Goal: Communication & Community: Answer question/provide support

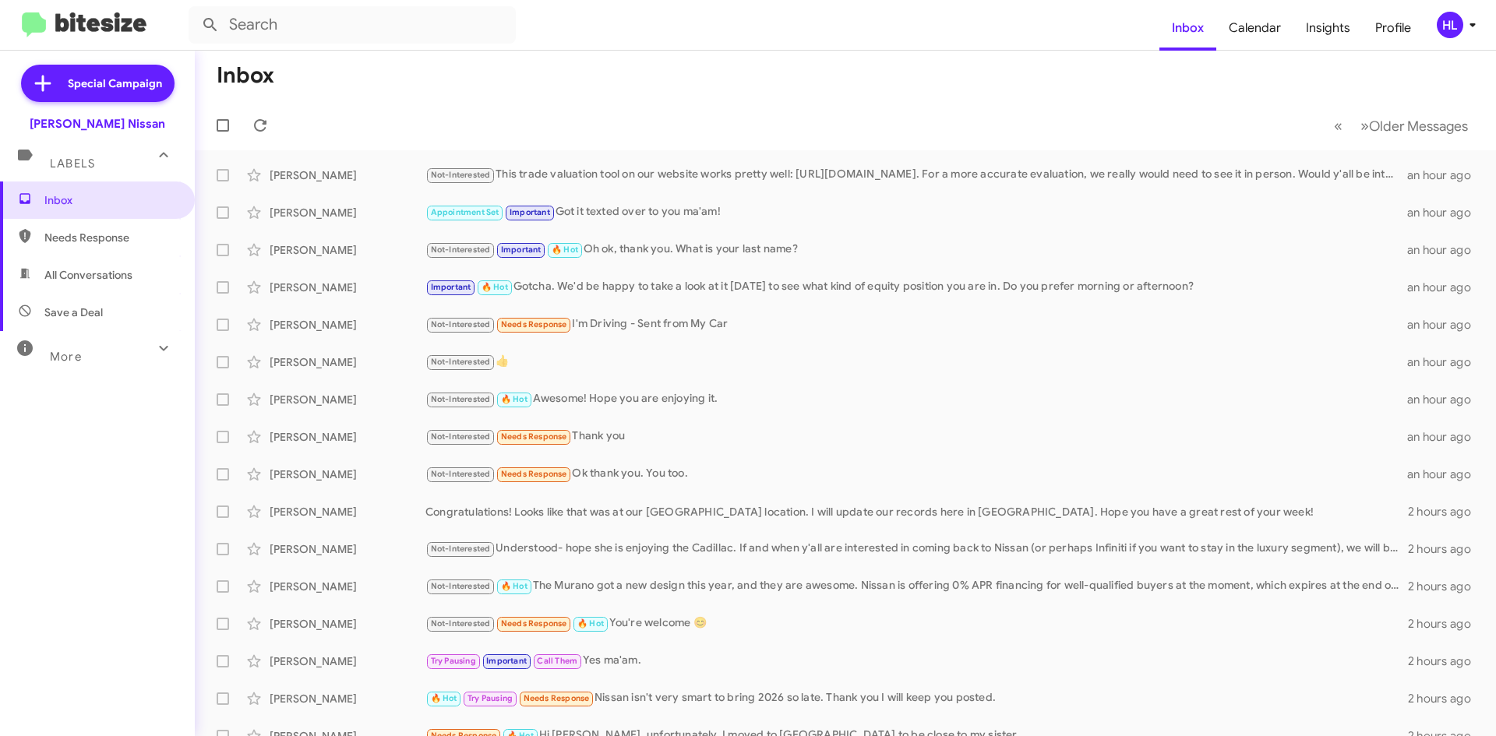
click at [111, 269] on span "All Conversations" at bounding box center [88, 275] width 88 height 16
type input "in:all-conversations"
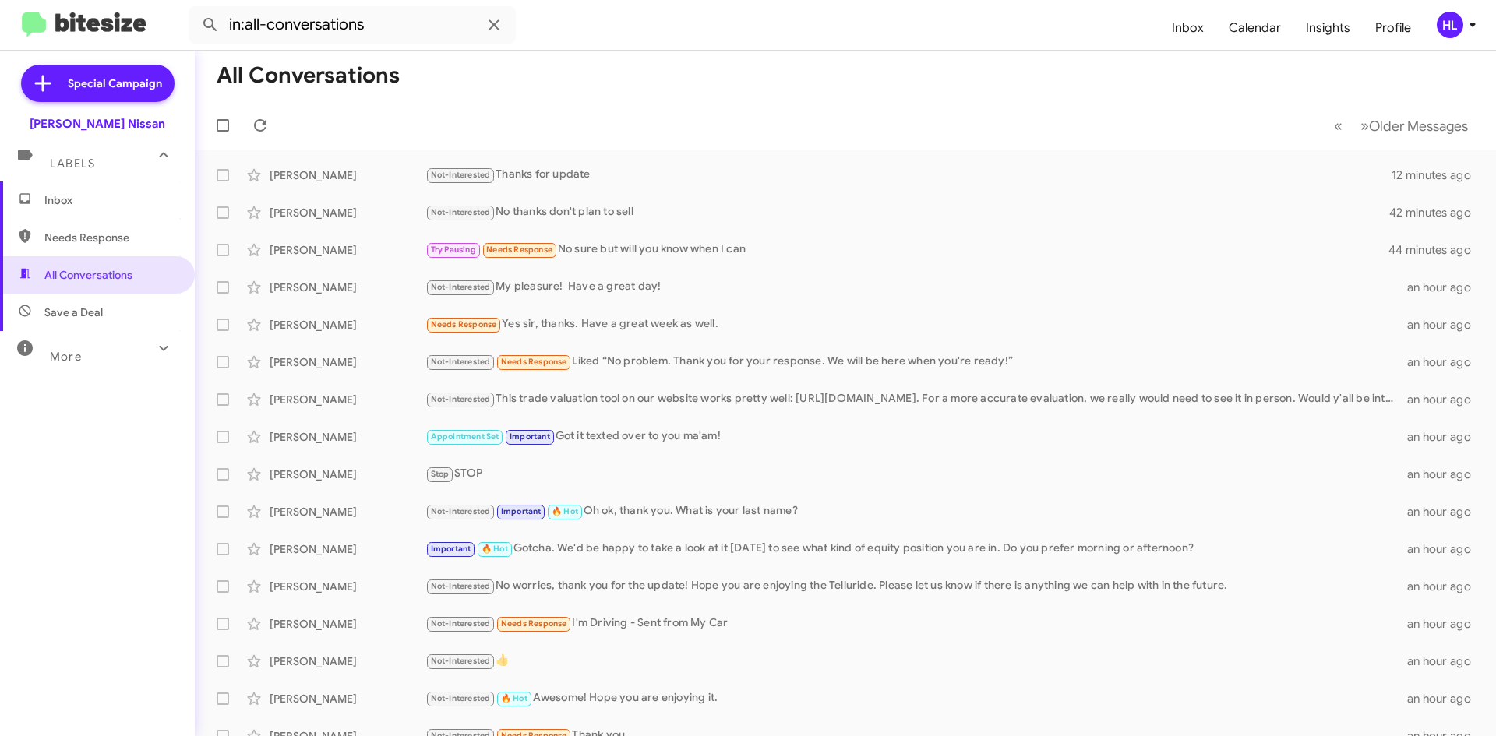
click at [1458, 34] on div "HL" at bounding box center [1450, 25] width 26 height 26
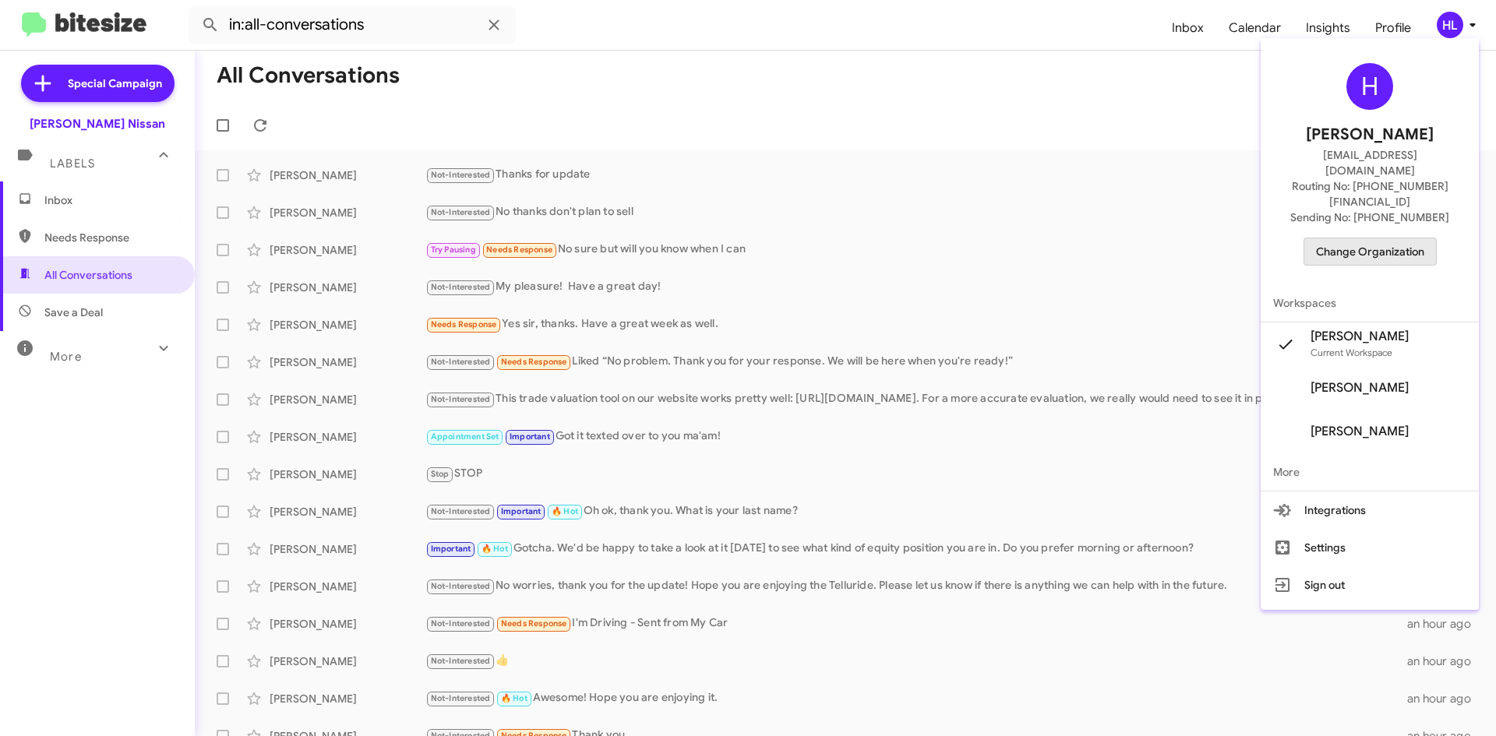
click at [1412, 238] on span "Change Organization" at bounding box center [1370, 251] width 108 height 26
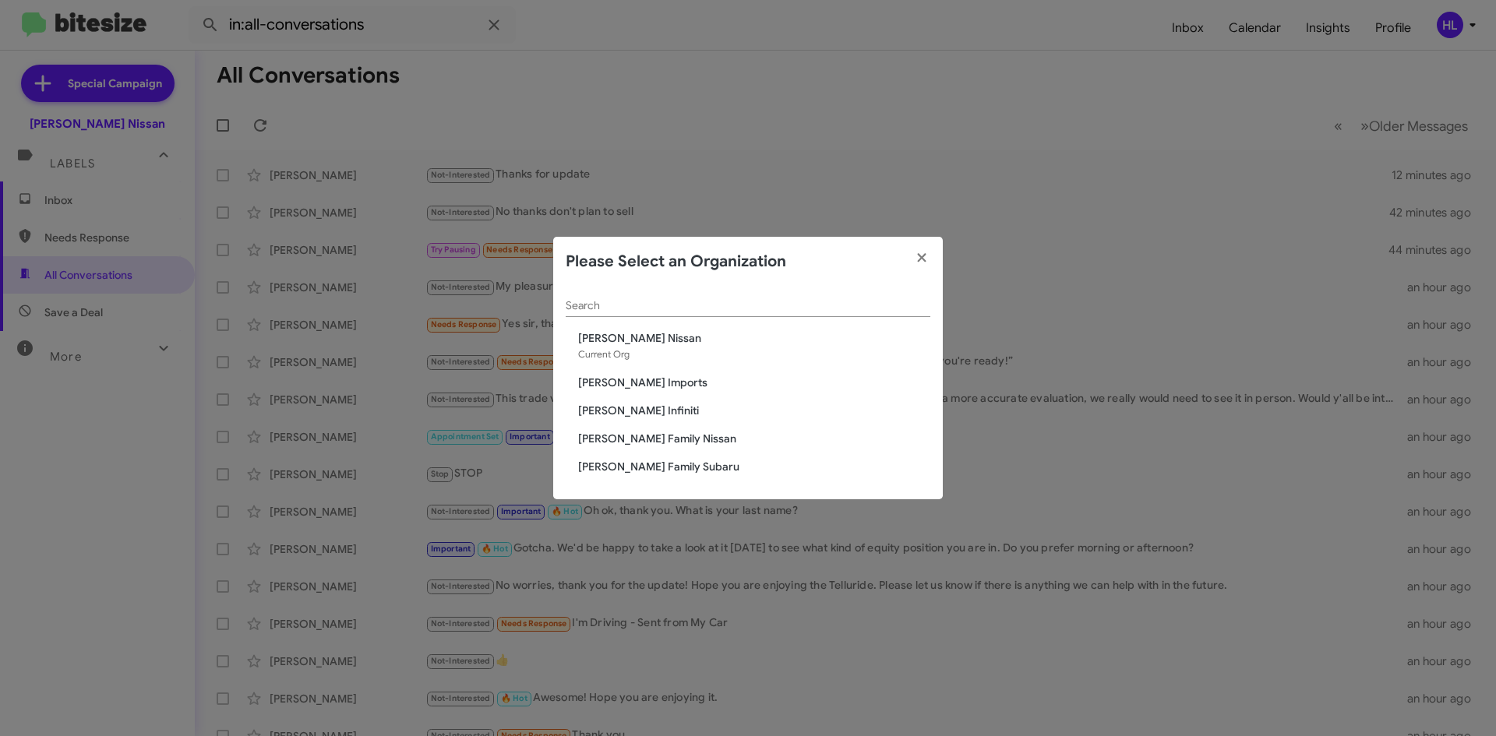
click at [631, 411] on span "[PERSON_NAME] Infiniti" at bounding box center [754, 411] width 352 height 16
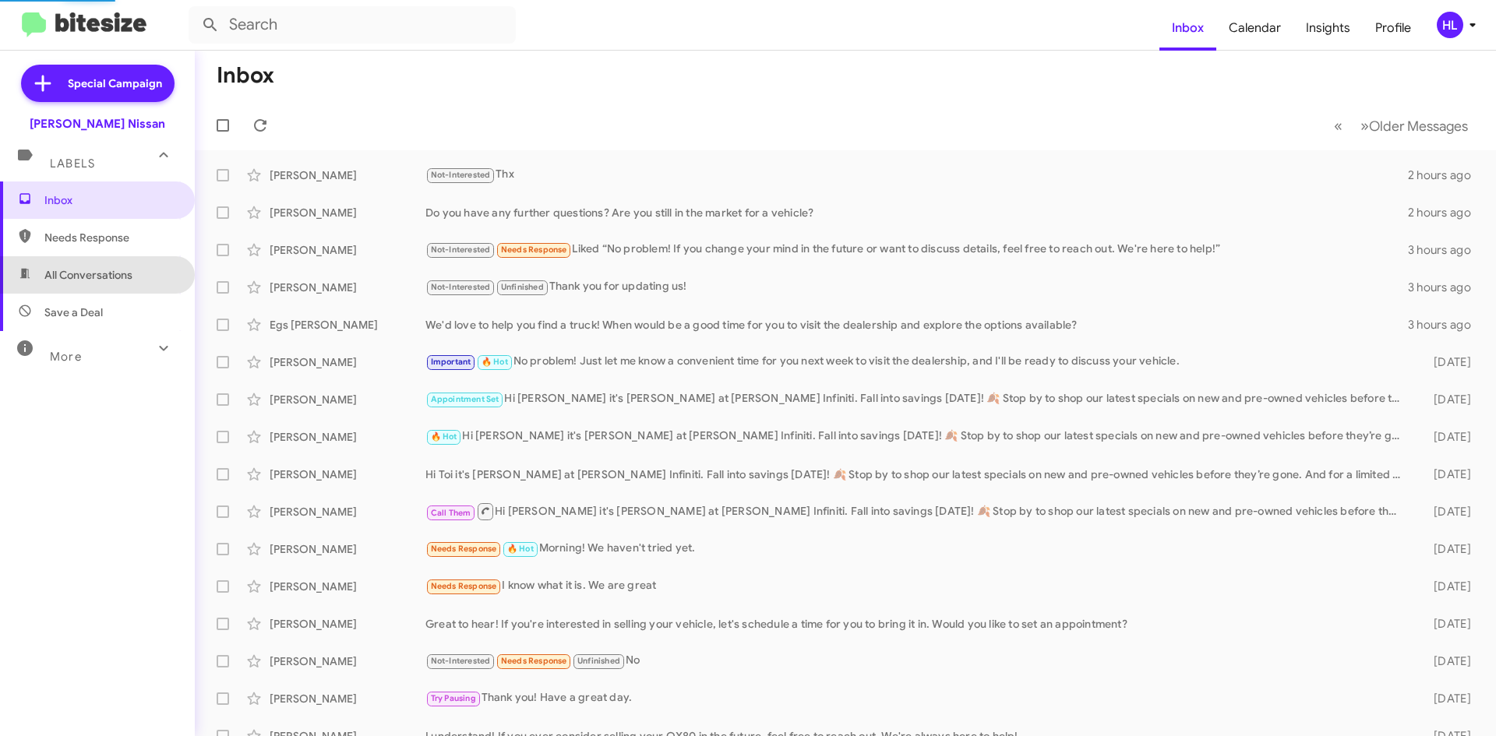
click at [124, 280] on span "All Conversations" at bounding box center [88, 275] width 88 height 16
type input "in:all-conversations"
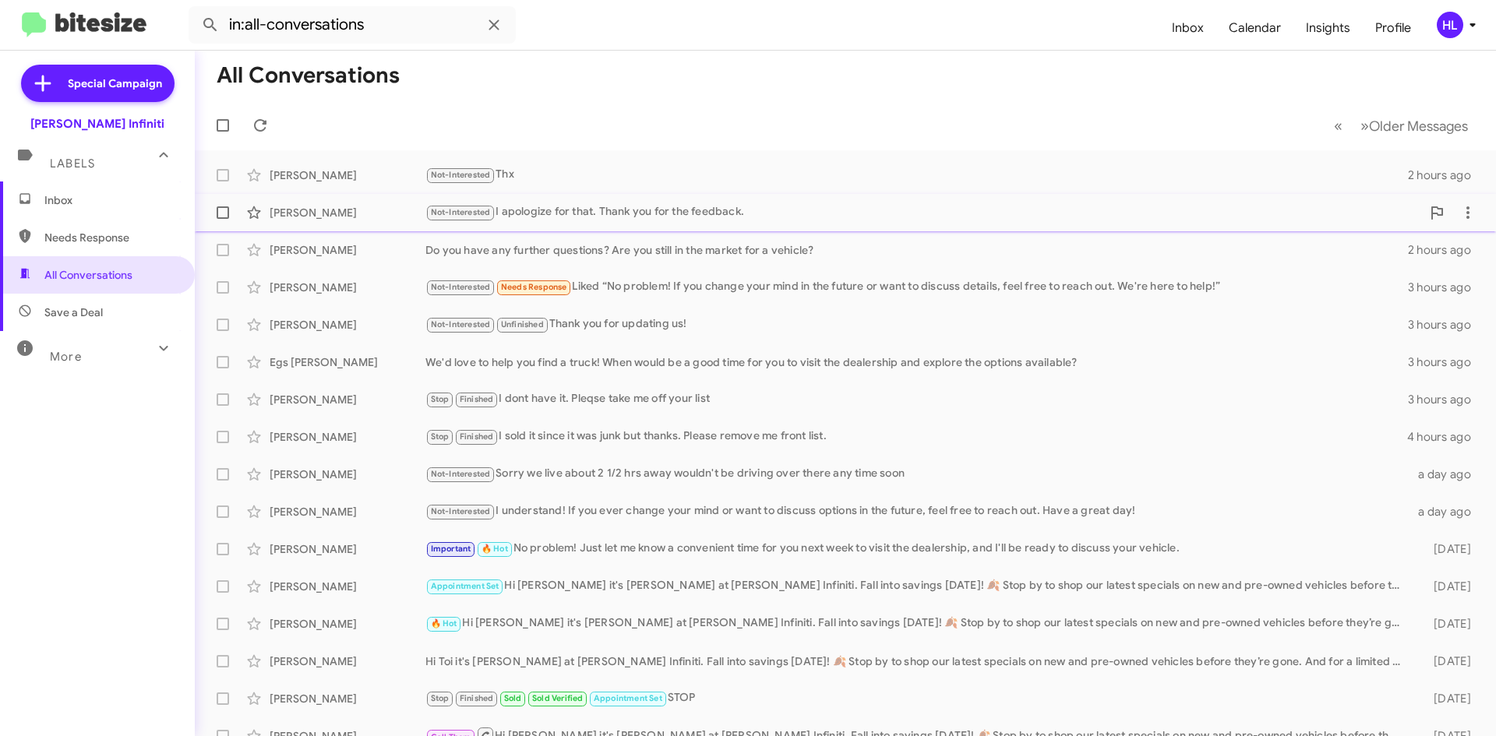
click at [397, 226] on div "Santiago Arroyo Not-Interested I apologize for that. Thank you for the feedback…" at bounding box center [845, 212] width 1276 height 31
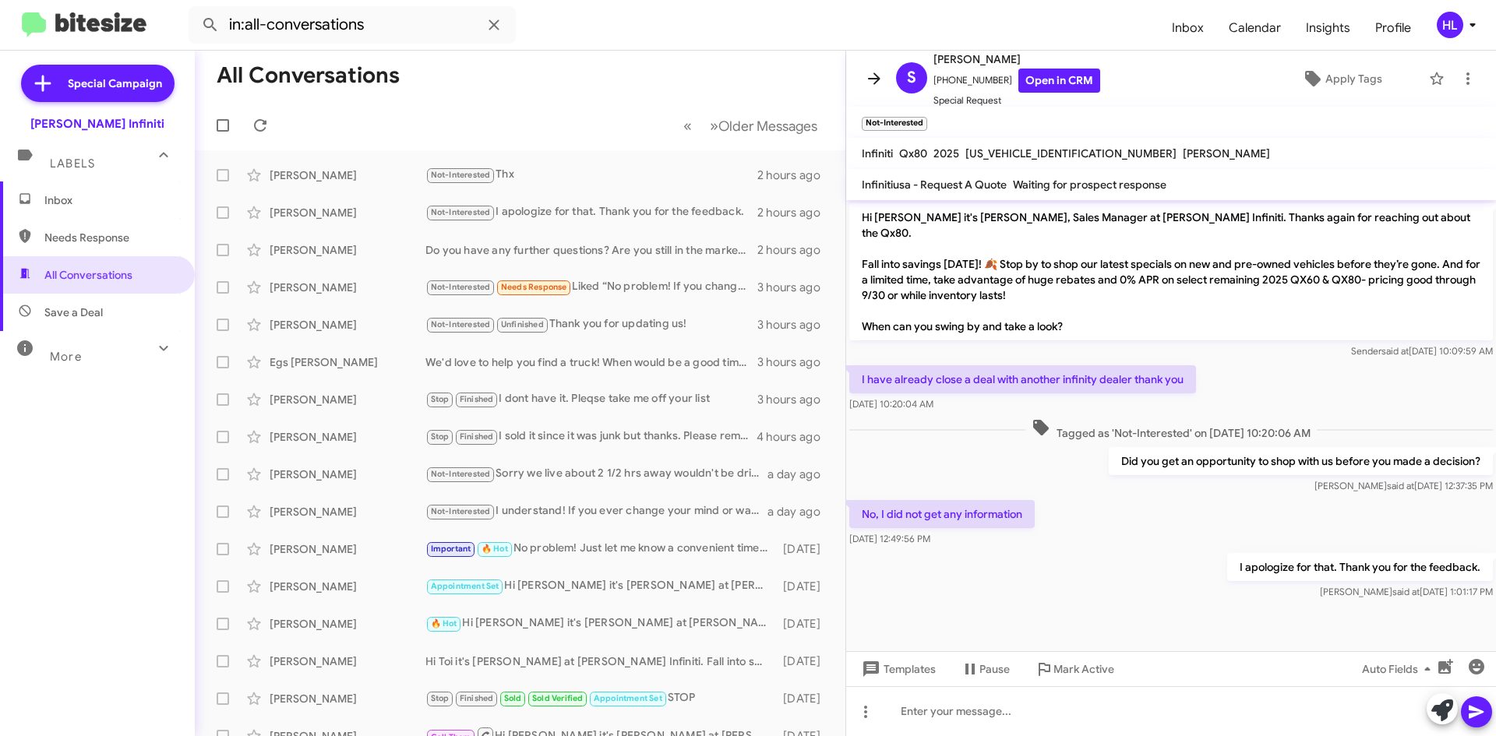
click at [871, 77] on icon at bounding box center [874, 78] width 19 height 19
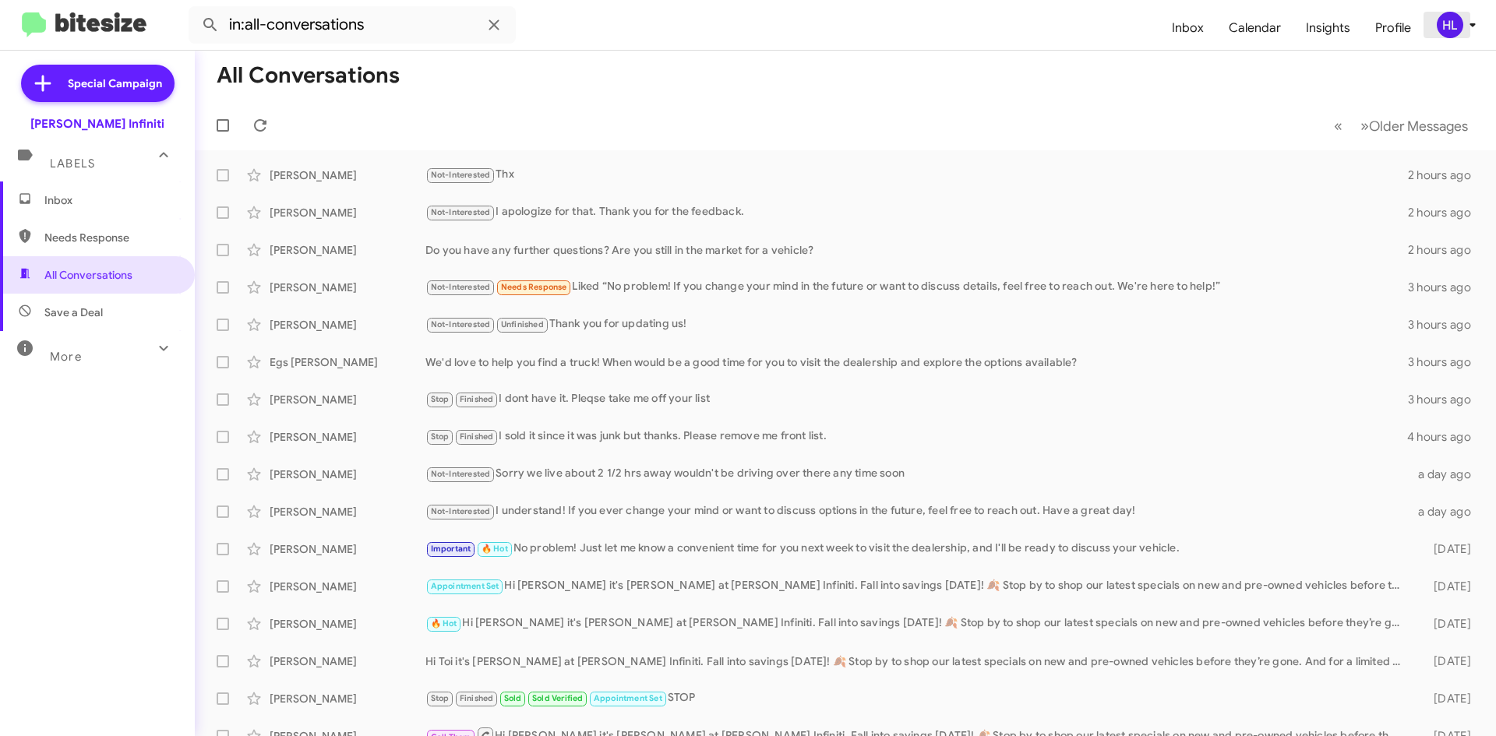
click at [1465, 29] on icon at bounding box center [1472, 25] width 19 height 19
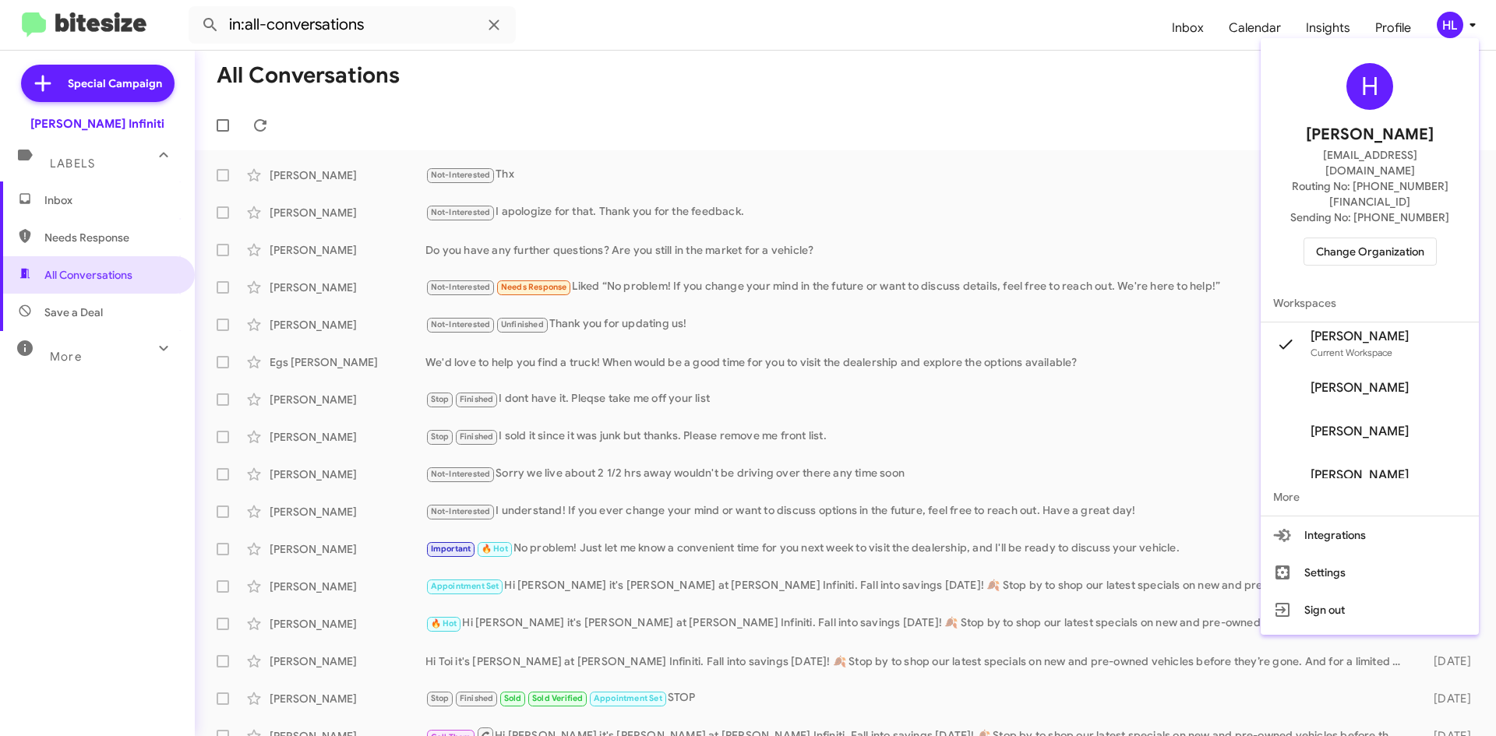
click at [1398, 238] on span "Change Organization" at bounding box center [1370, 251] width 108 height 26
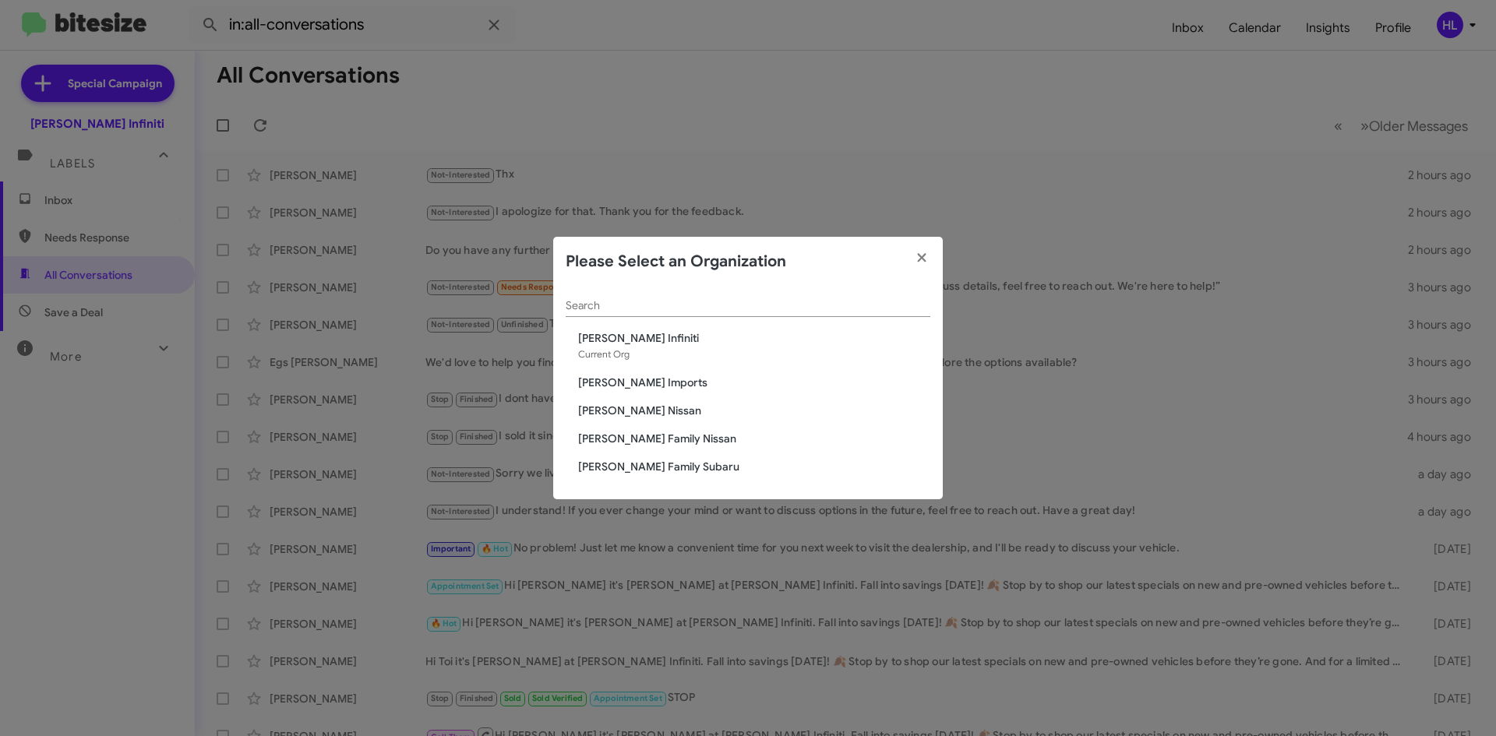
click at [634, 418] on span "[PERSON_NAME] Nissan" at bounding box center [754, 411] width 352 height 16
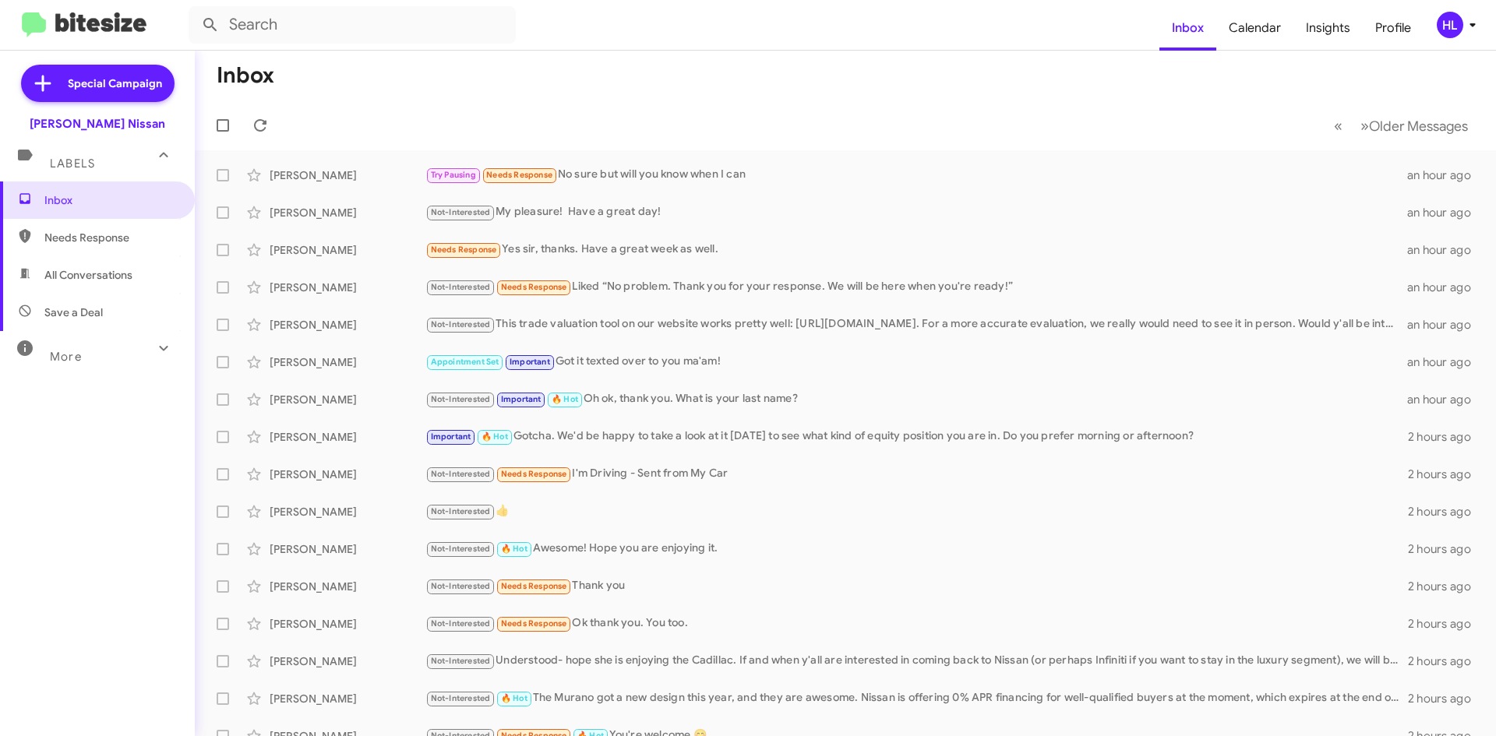
click at [39, 29] on img at bounding box center [84, 25] width 125 height 26
click at [122, 269] on span "All Conversations" at bounding box center [88, 275] width 88 height 16
type input "in:all-conversations"
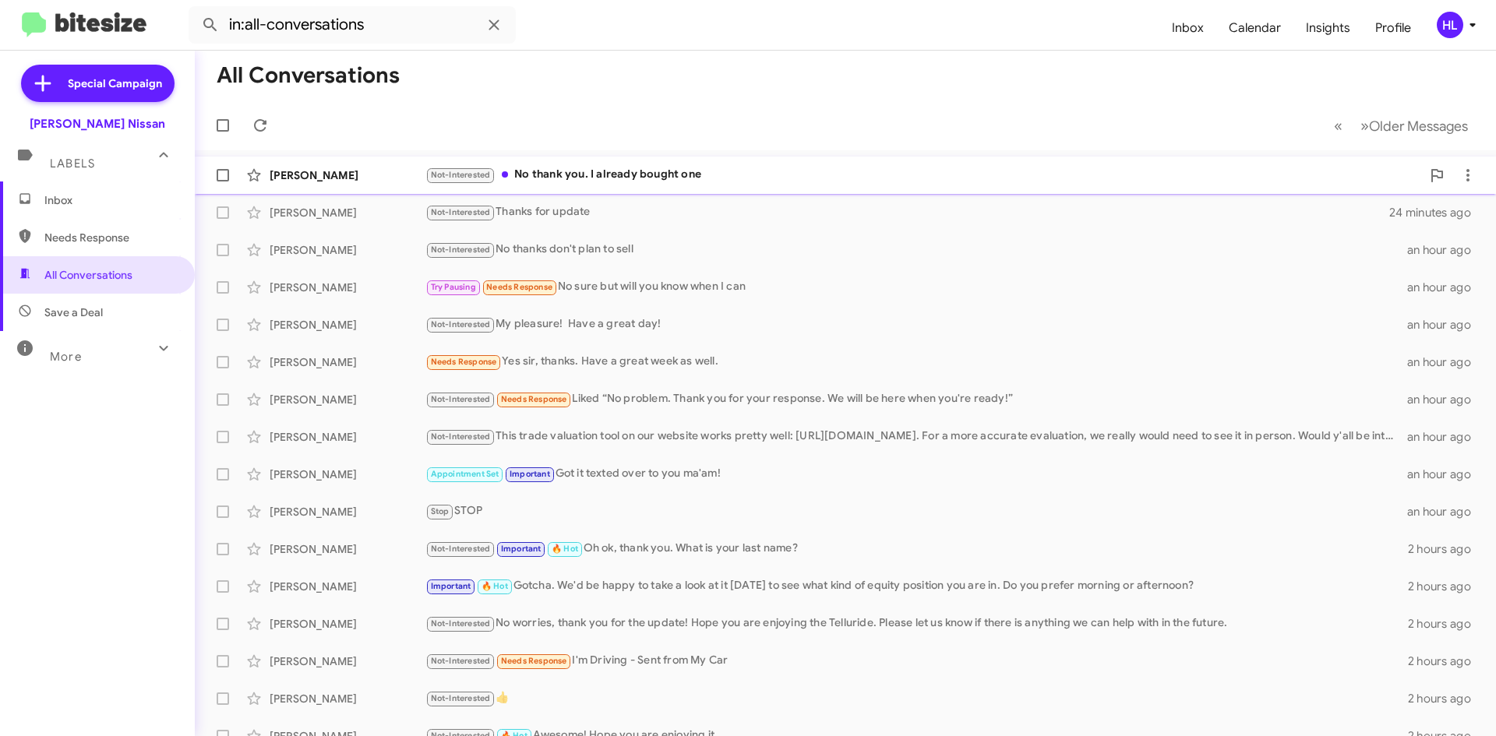
click at [378, 171] on div "[PERSON_NAME]" at bounding box center [348, 176] width 156 height 16
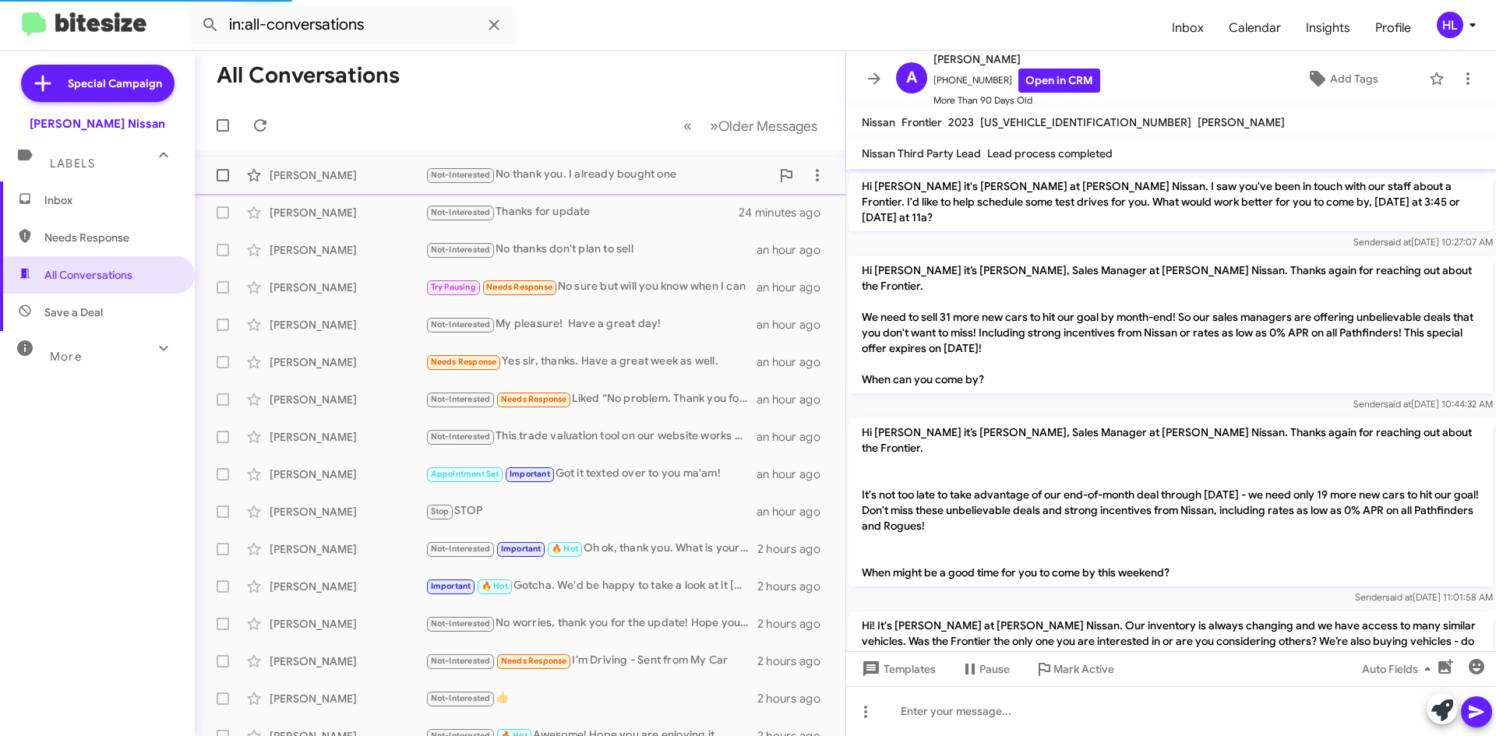
scroll to position [1441, 0]
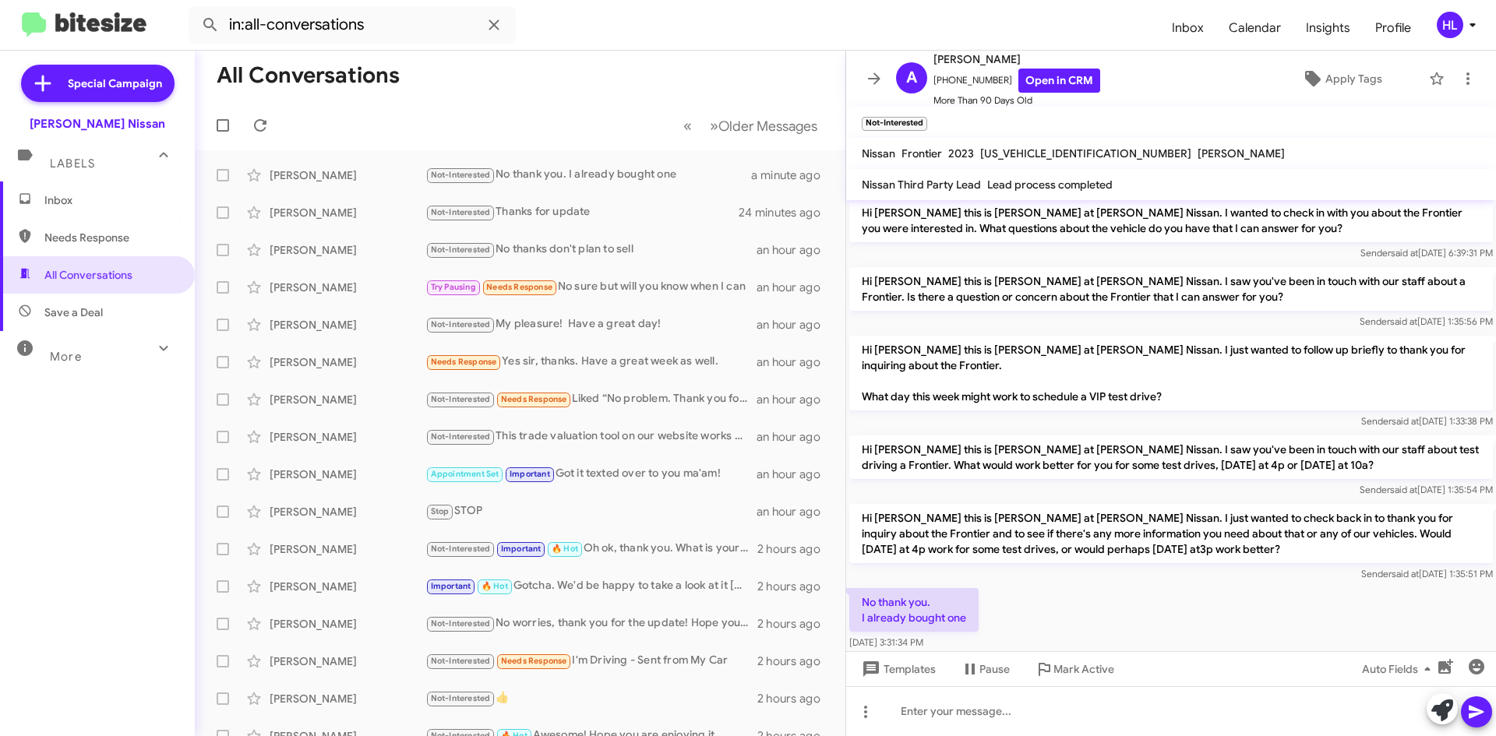
click at [884, 676] on mat-tooltip-component "Change message mode" at bounding box center [865, 673] width 119 height 47
click at [886, 673] on div "Change message mode" at bounding box center [864, 673] width 97 height 25
click at [920, 669] on span "Templates" at bounding box center [897, 669] width 77 height 28
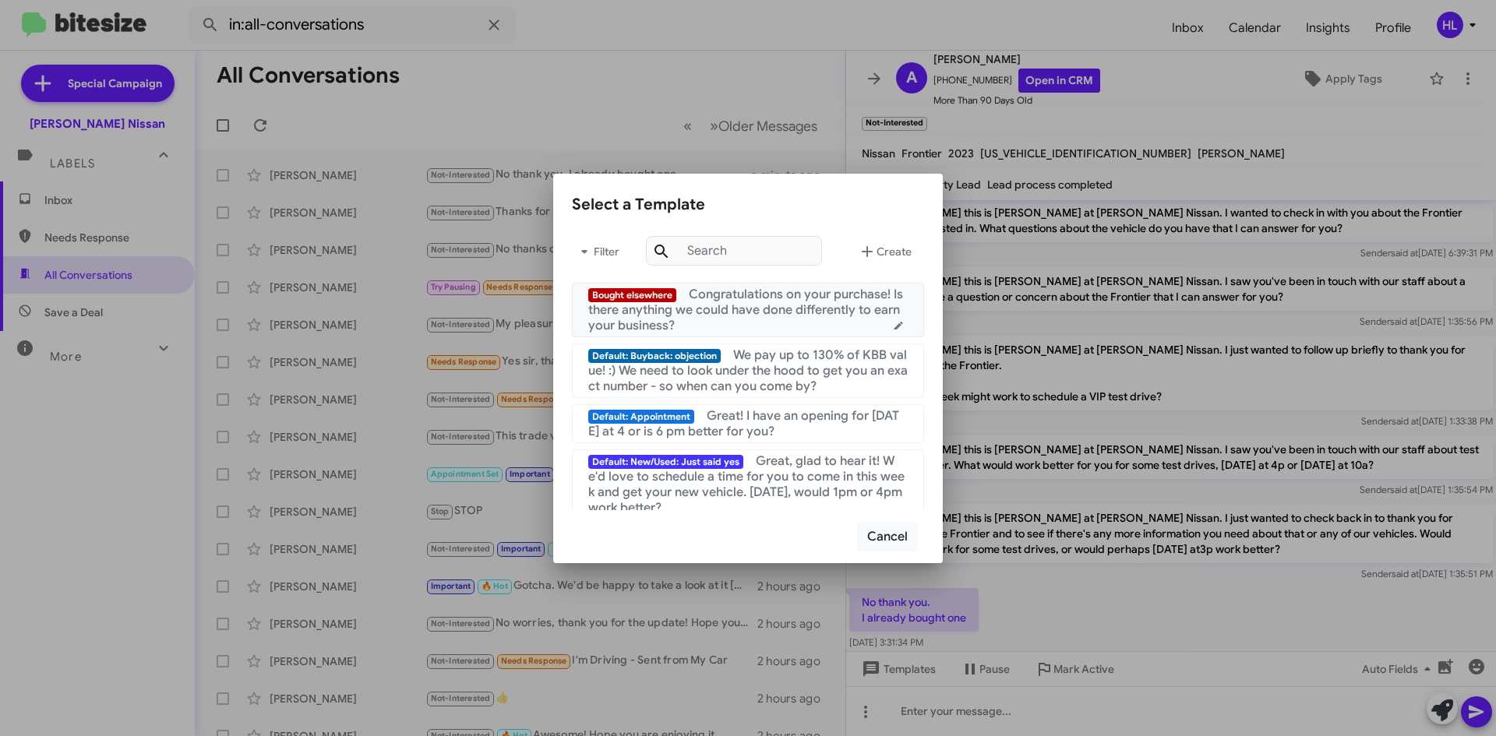
click at [764, 305] on span "Congratulations on your purchase! Is there anything we could have done differen…" at bounding box center [745, 310] width 315 height 47
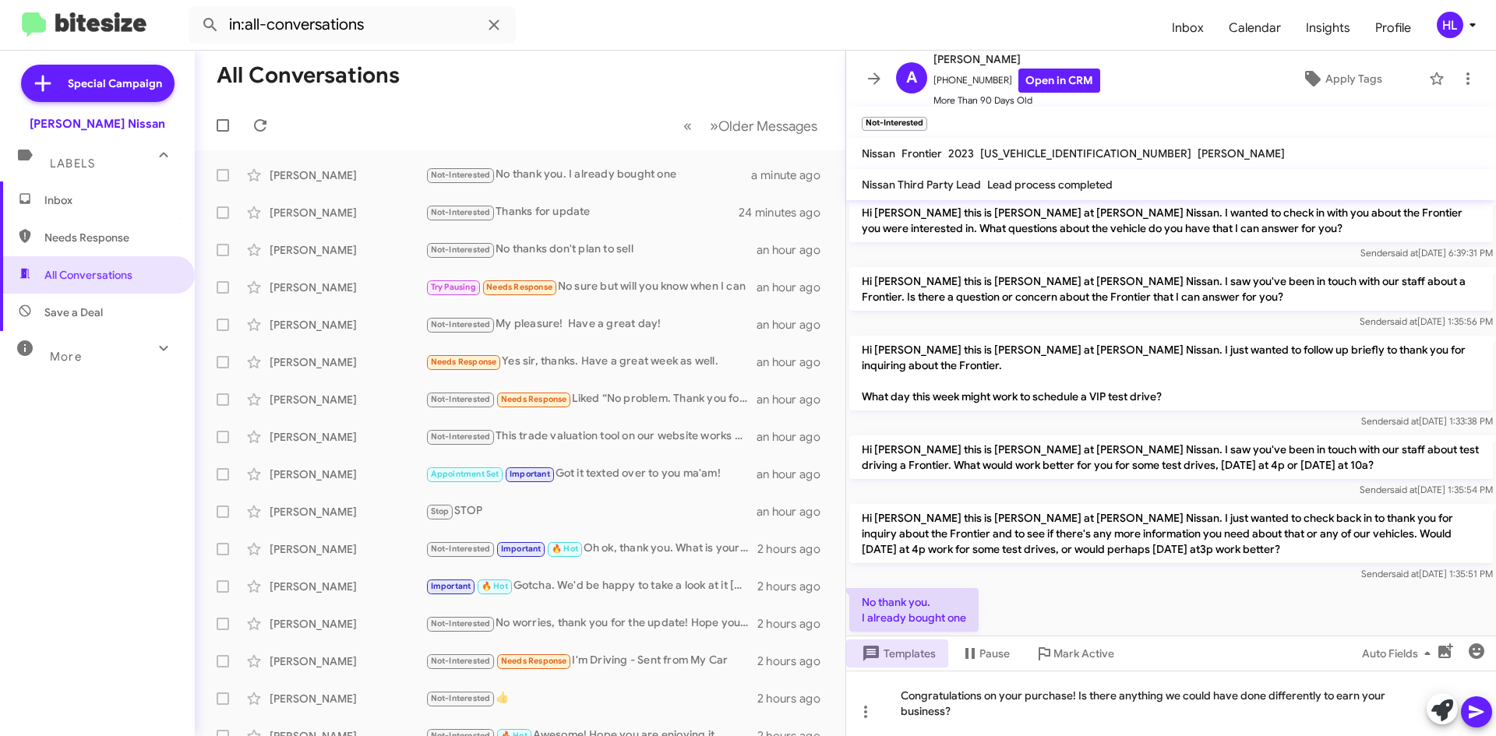
click at [1477, 715] on icon at bounding box center [1476, 712] width 15 height 13
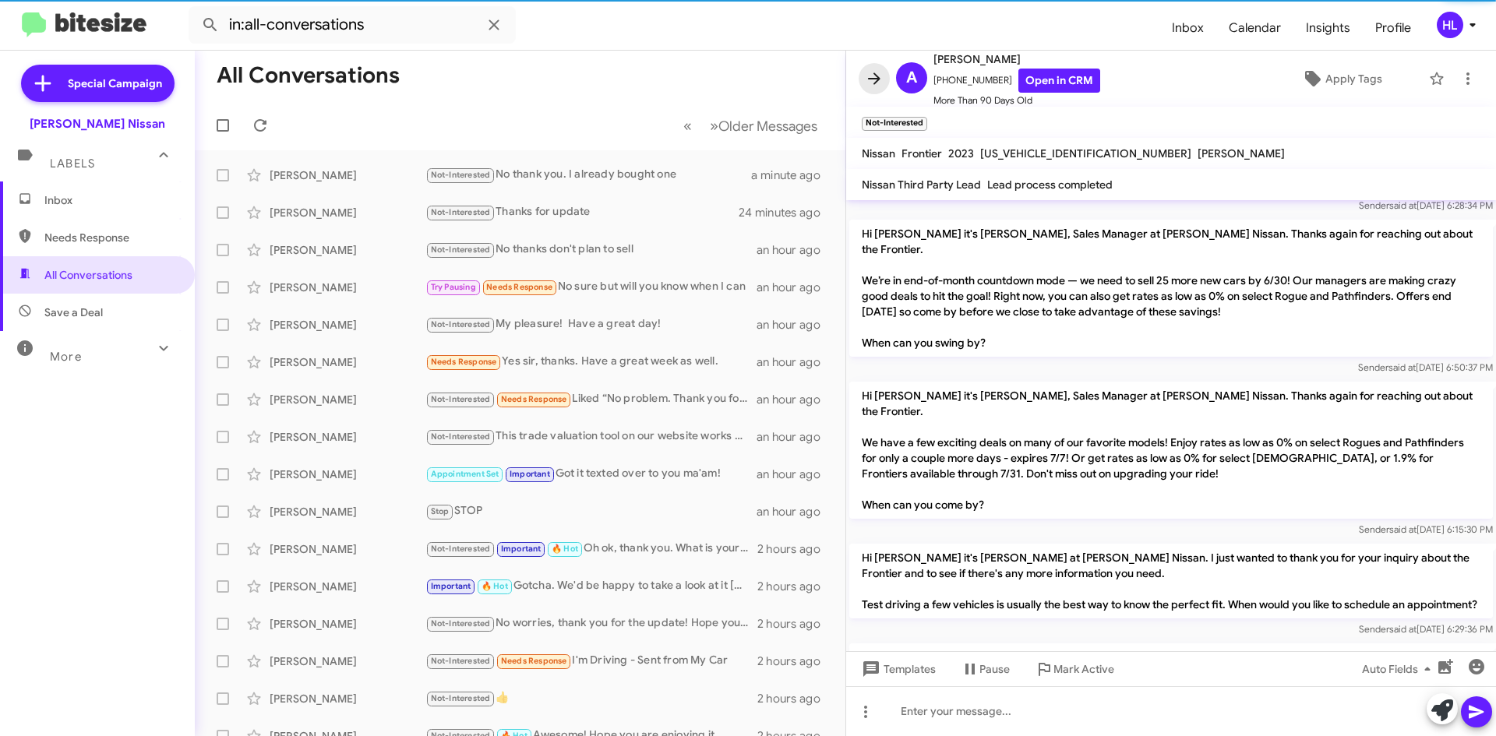
scroll to position [0, 0]
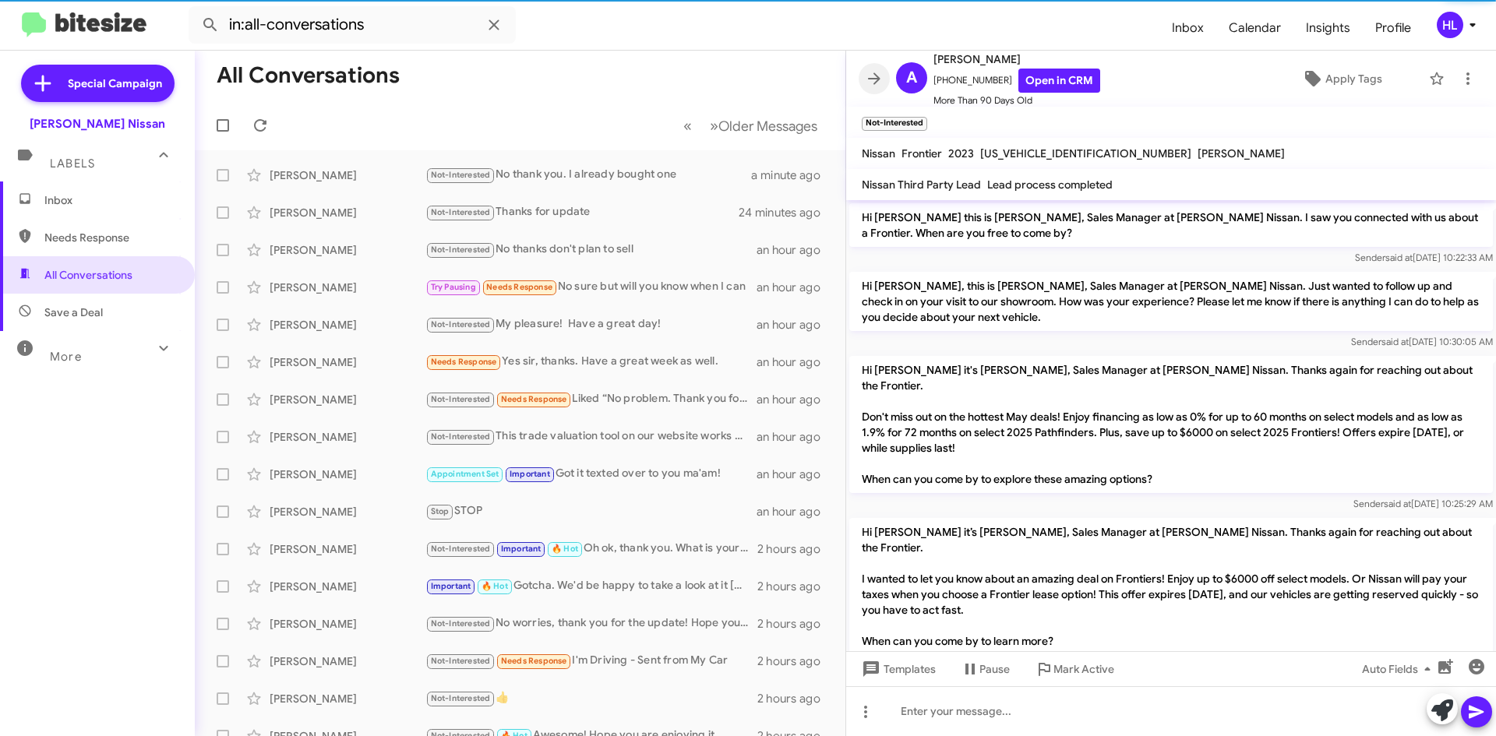
click at [872, 79] on icon at bounding box center [874, 78] width 12 height 12
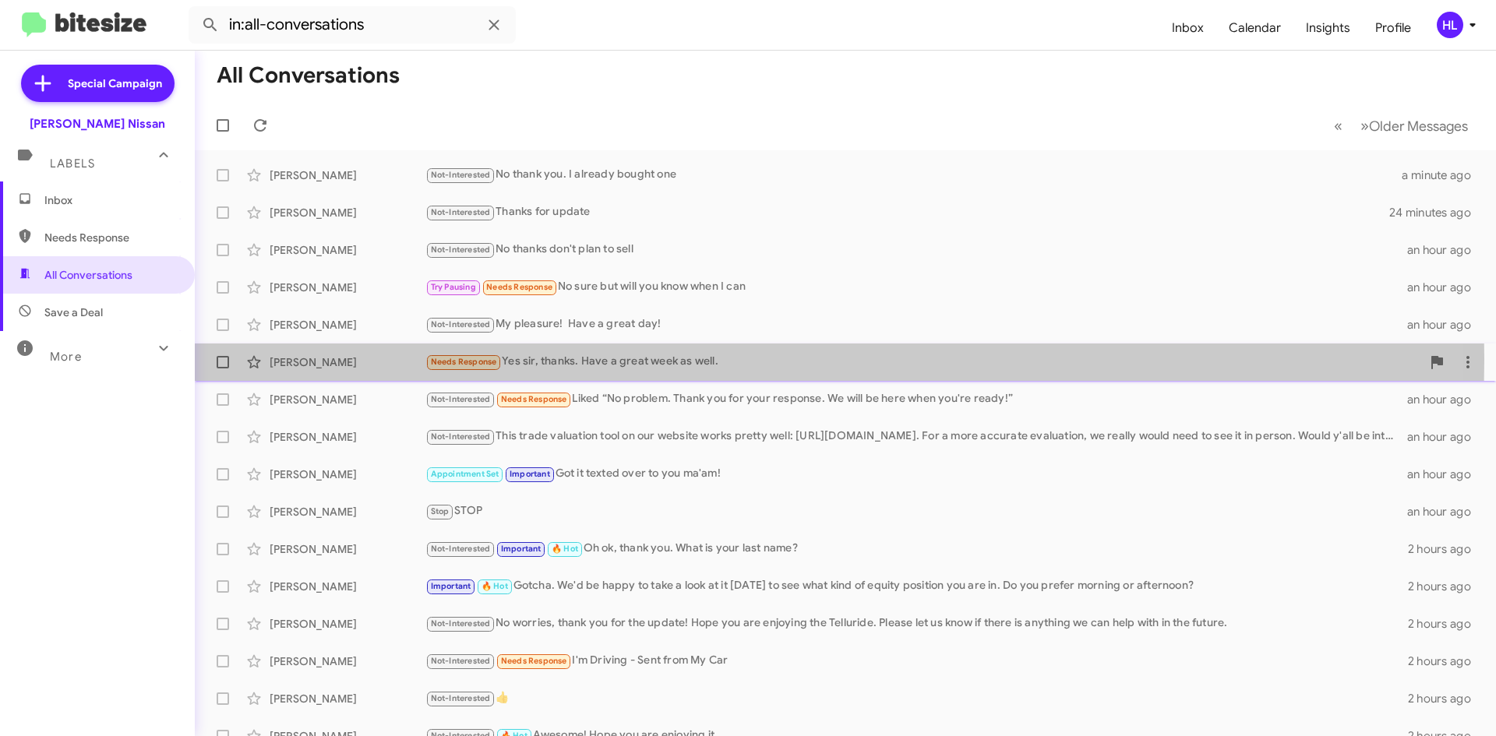
click at [385, 359] on div "[PERSON_NAME]" at bounding box center [348, 362] width 156 height 16
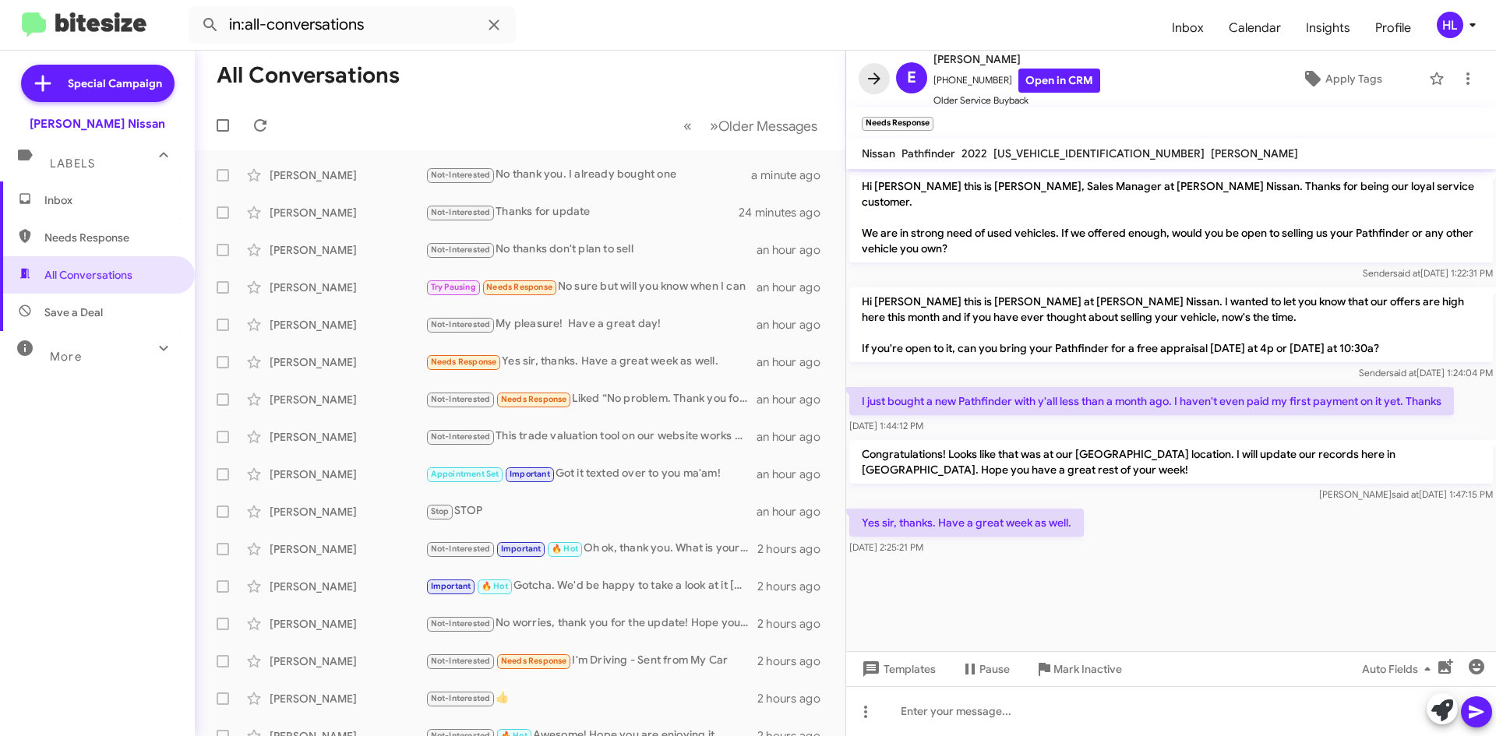
click at [870, 80] on icon at bounding box center [874, 78] width 19 height 19
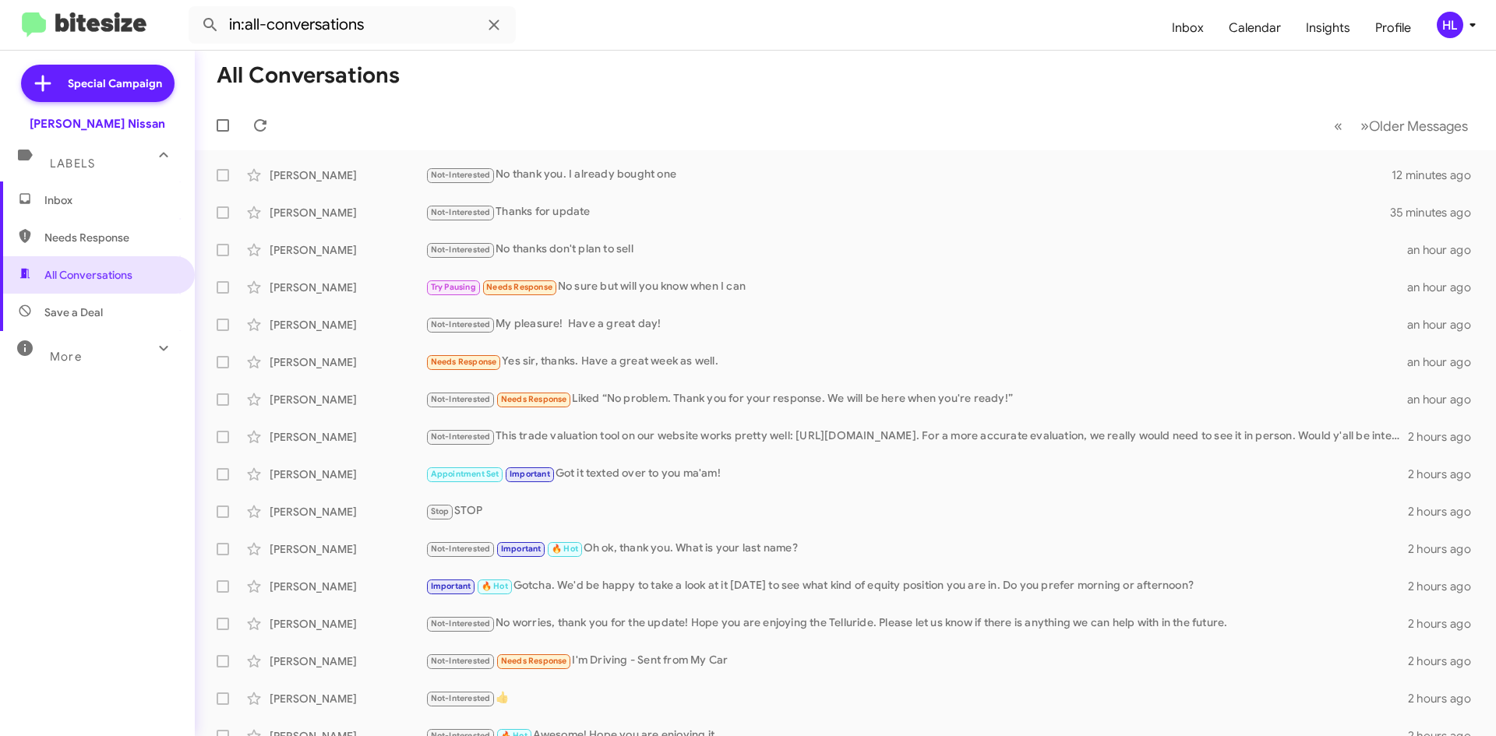
click at [106, 30] on img at bounding box center [84, 25] width 125 height 26
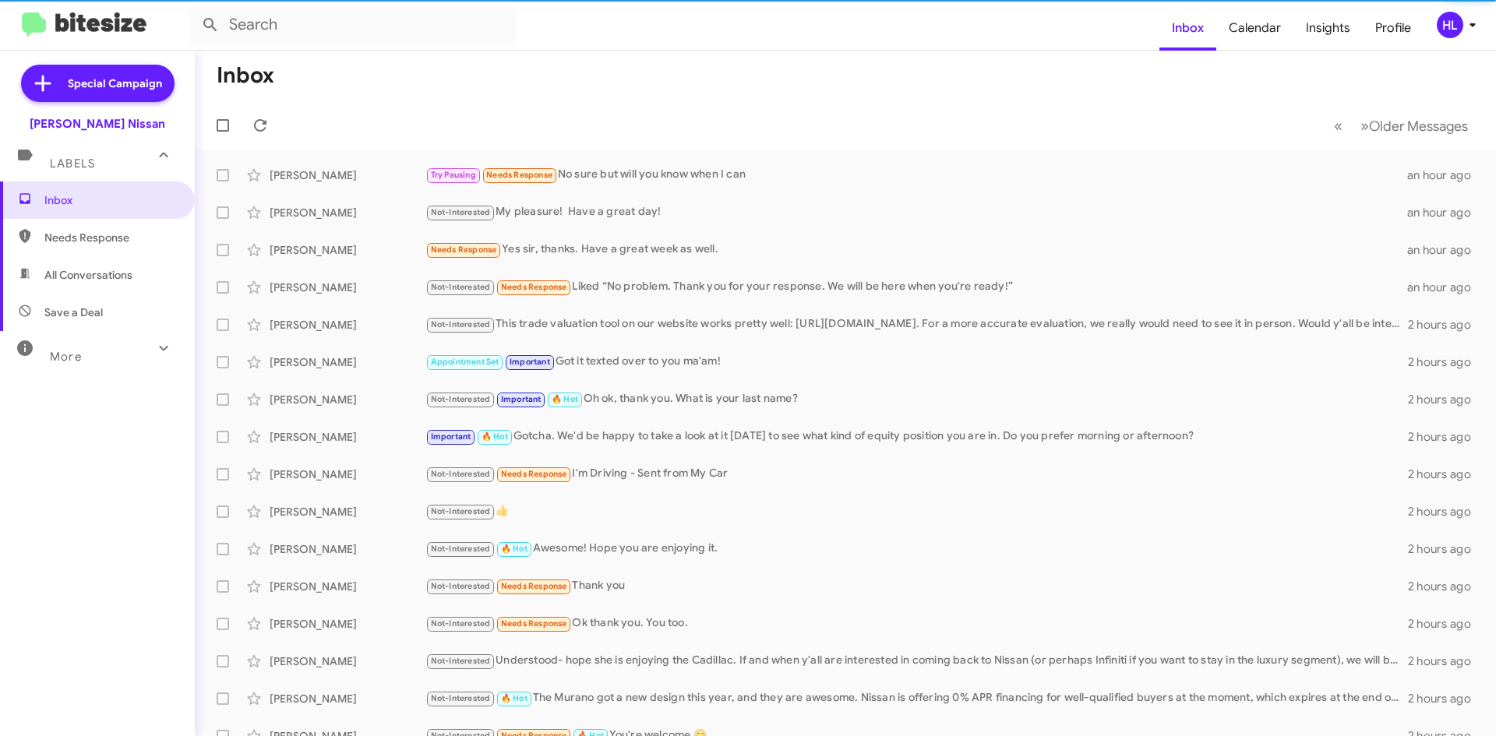
click at [118, 270] on span "All Conversations" at bounding box center [88, 275] width 88 height 16
type input "in:all-conversations"
